Goal: Find contact information: Find contact information

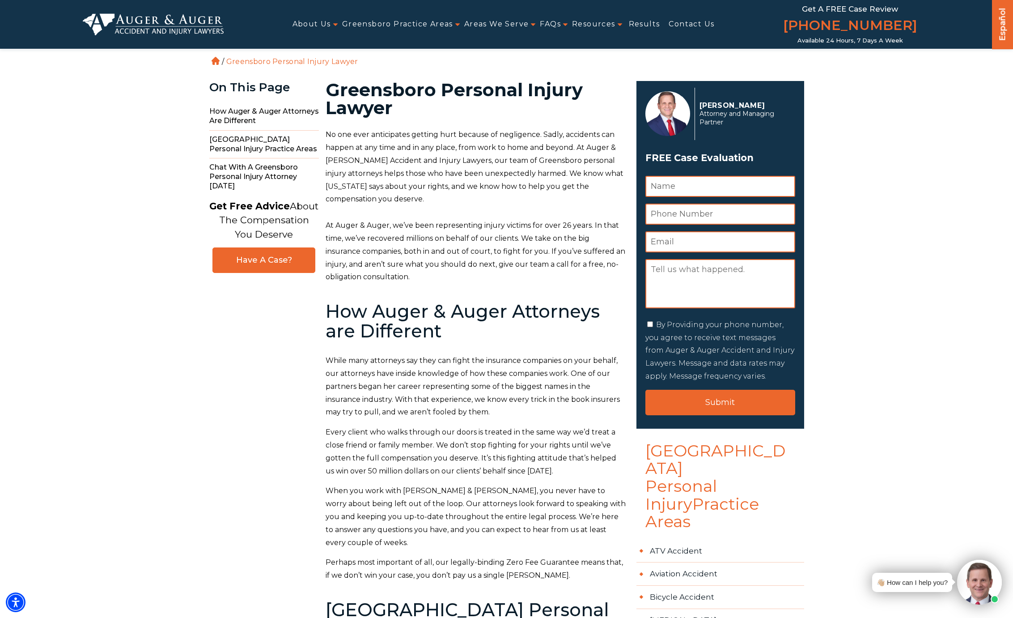
click at [137, 29] on img at bounding box center [153, 23] width 141 height 21
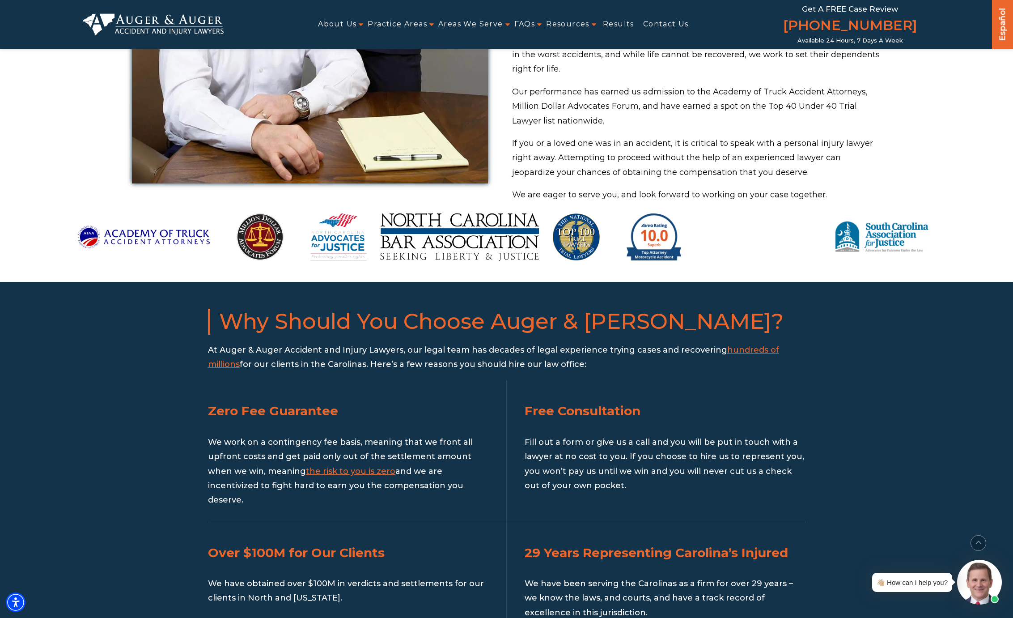
scroll to position [632, 0]
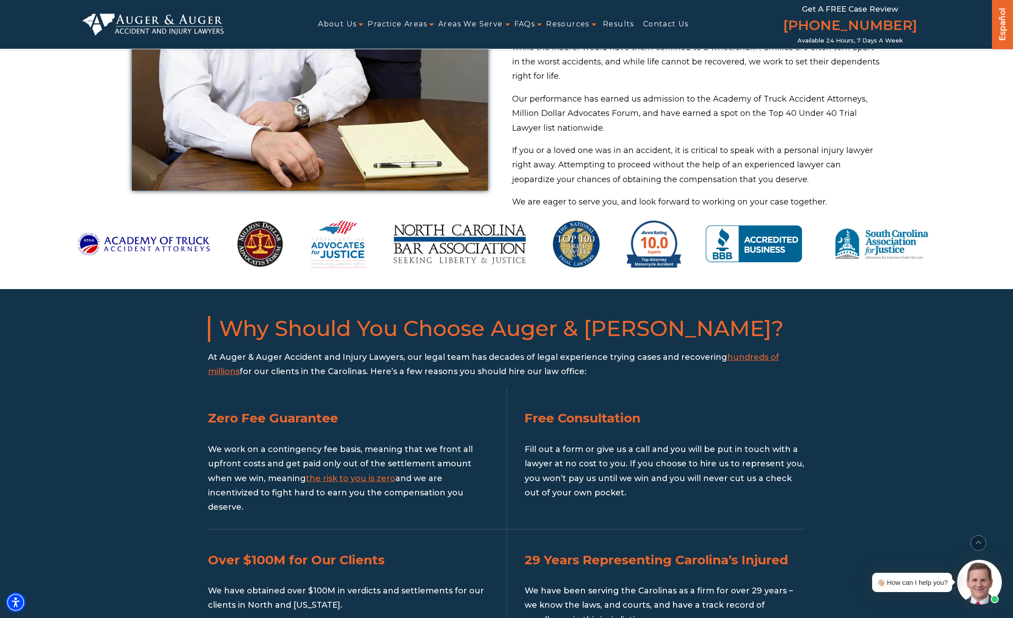
click at [759, 231] on img at bounding box center [754, 244] width 111 height 81
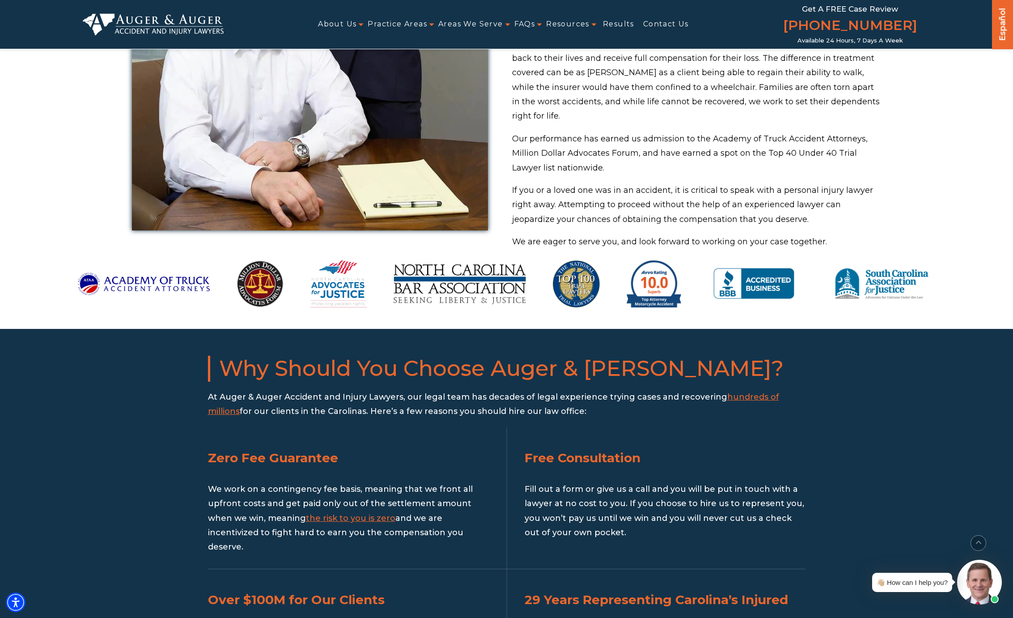
scroll to position [588, 0]
